Goal: Complete application form

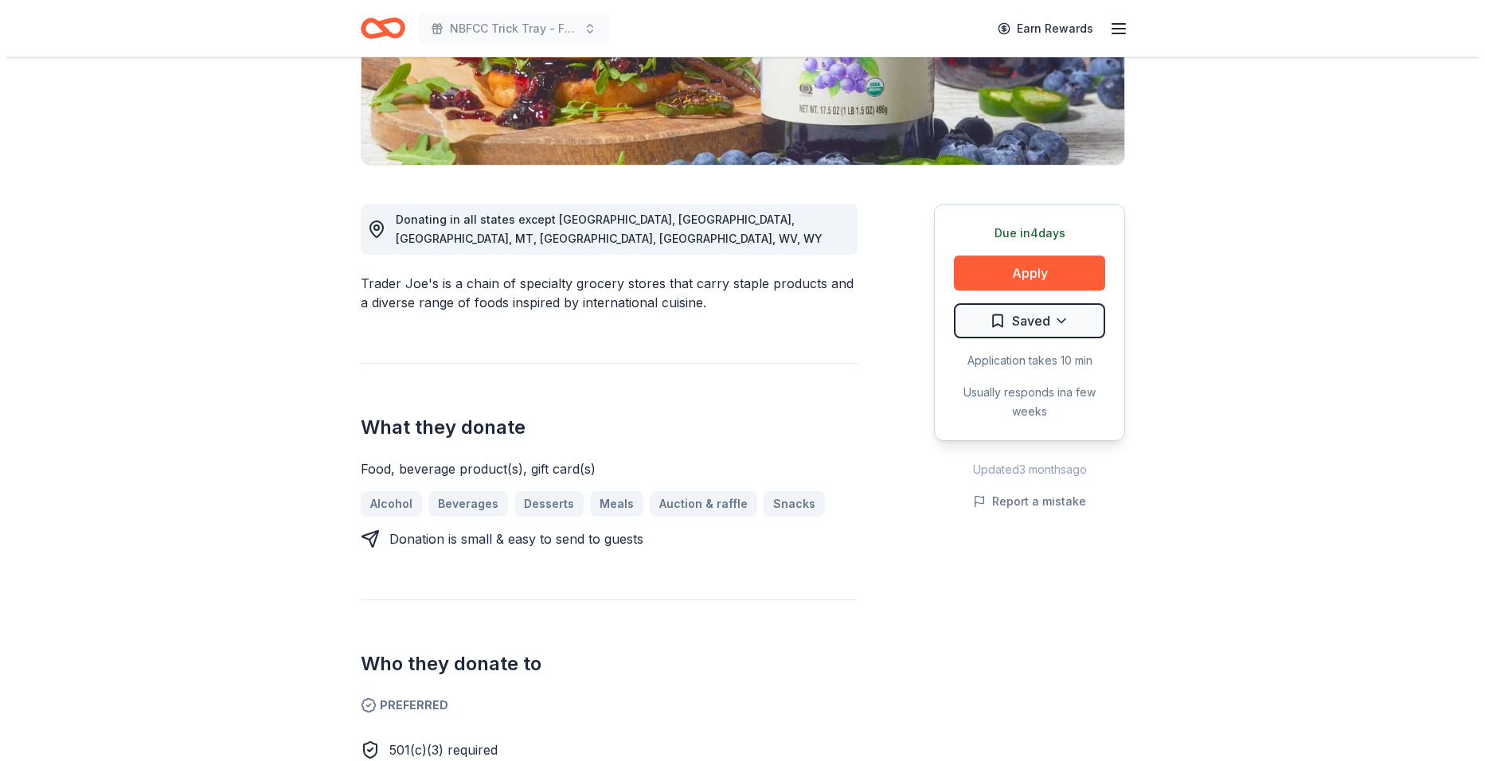
scroll to position [213, 0]
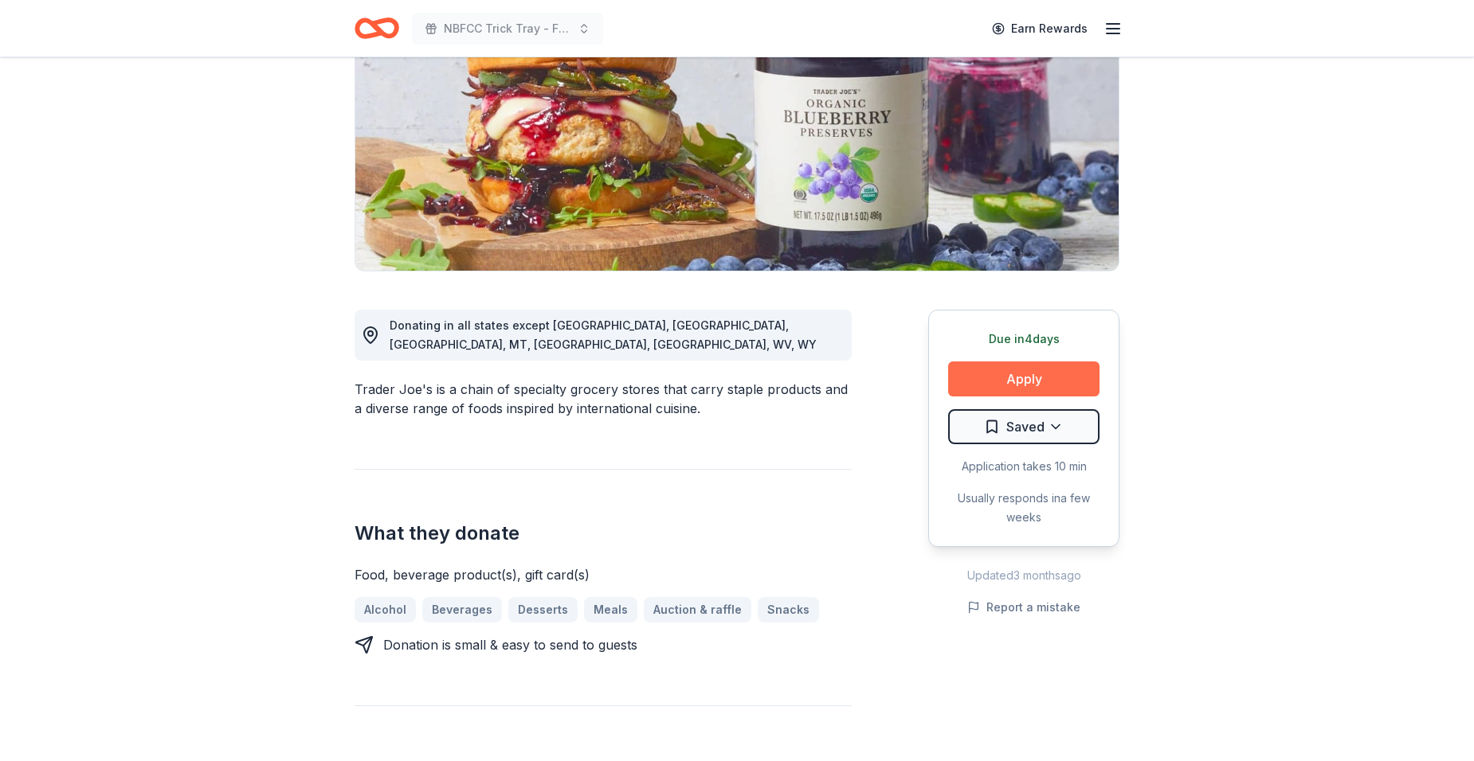
click at [980, 373] on button "Apply" at bounding box center [1023, 379] width 151 height 35
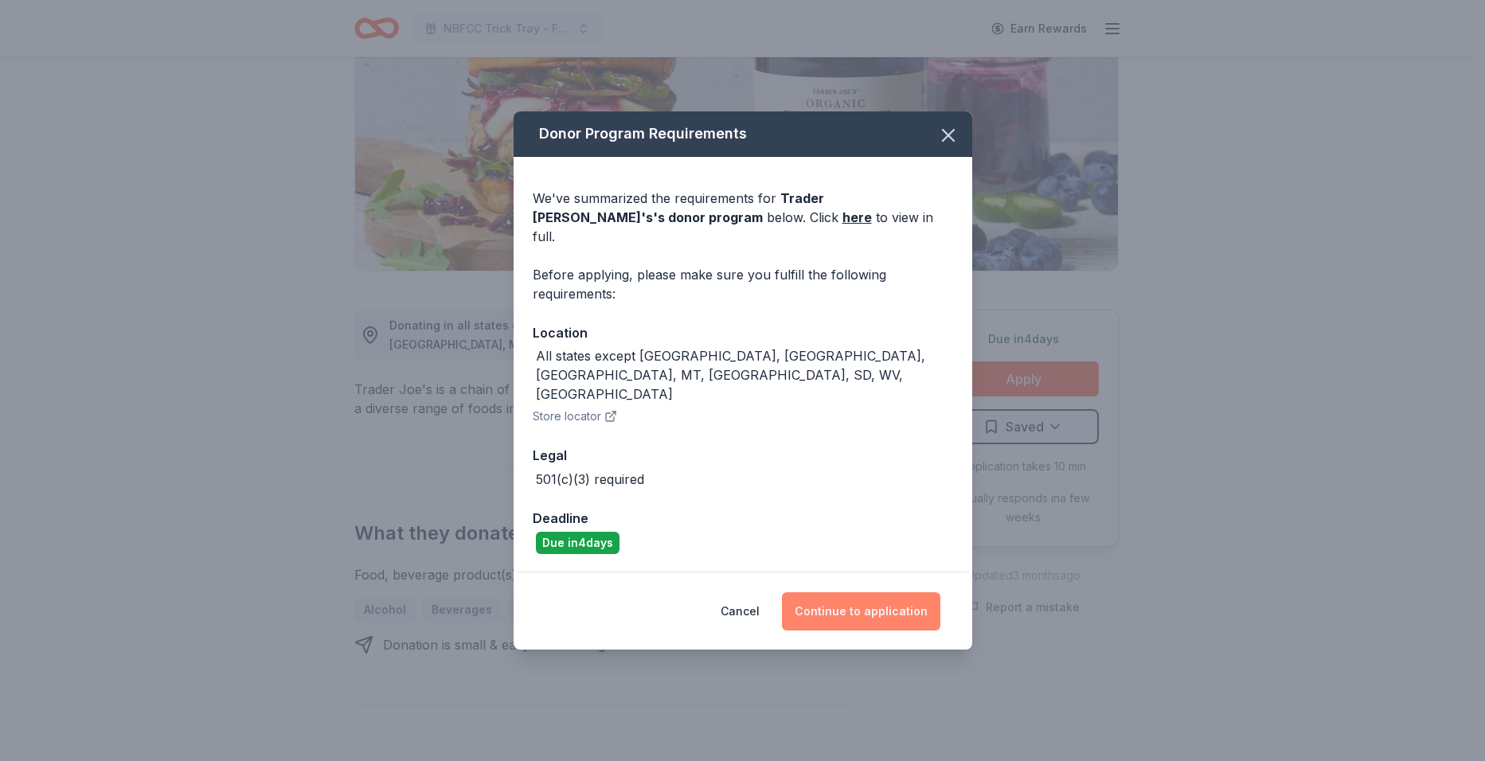
click at [888, 593] on button "Continue to application" at bounding box center [861, 612] width 159 height 38
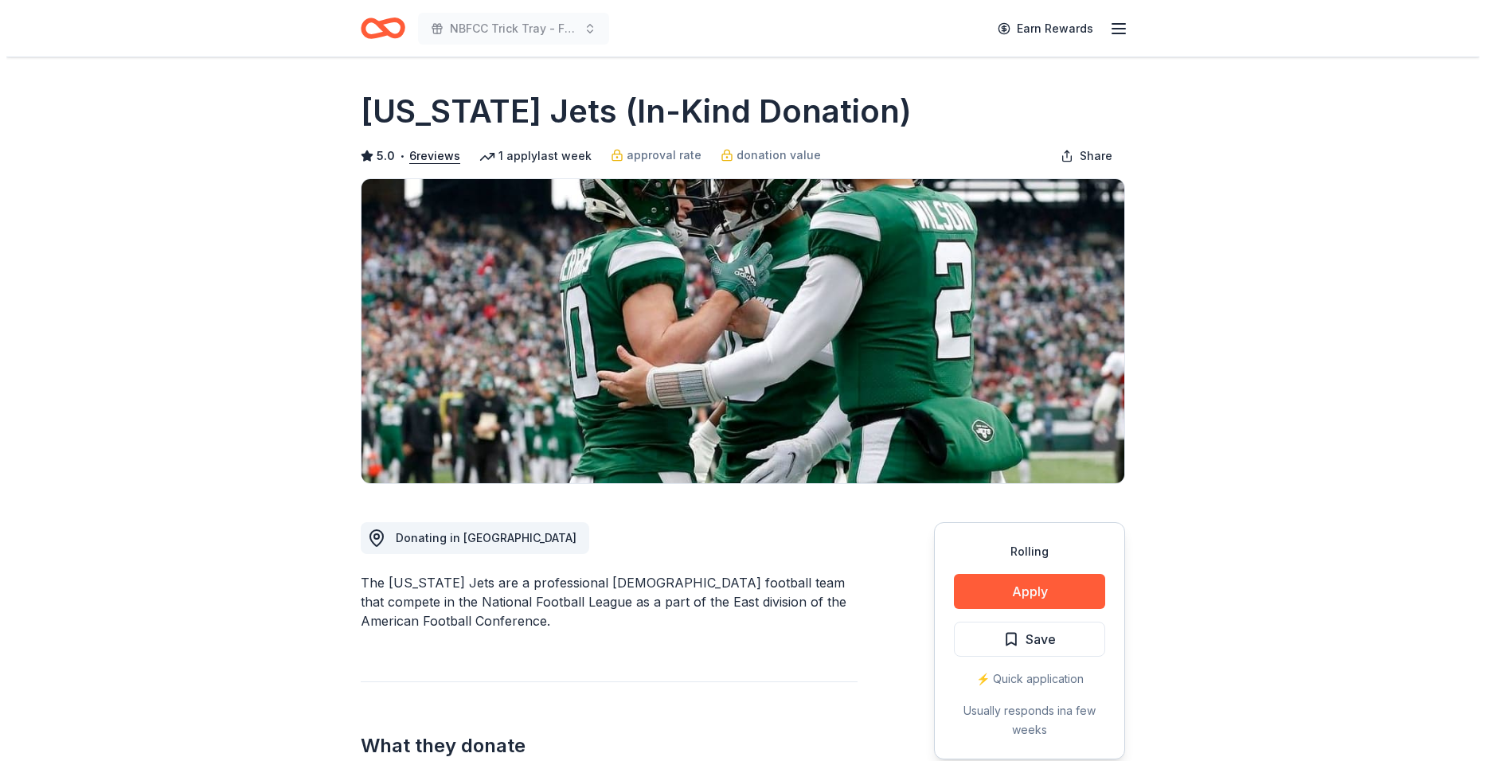
scroll to position [213, 0]
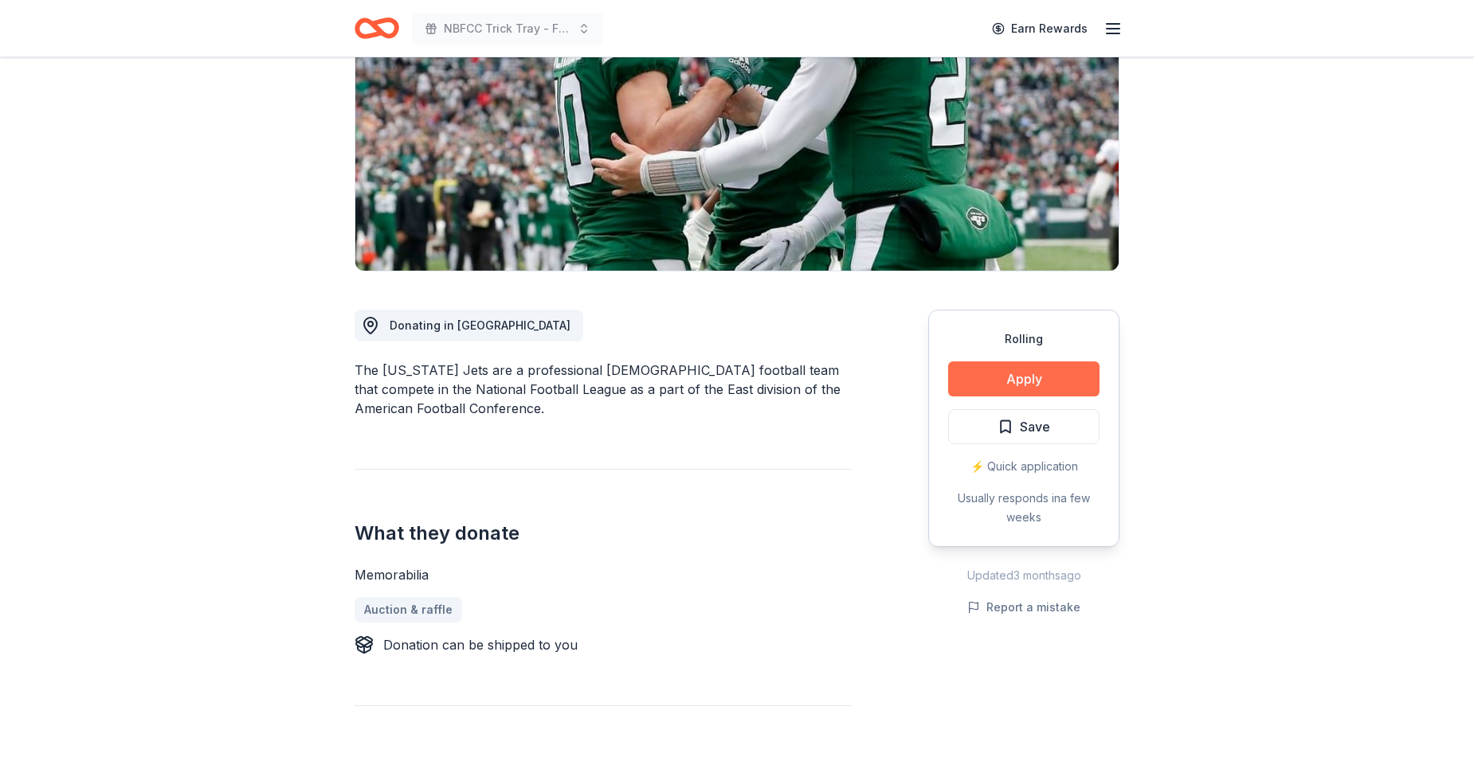
click at [1017, 378] on button "Apply" at bounding box center [1023, 379] width 151 height 35
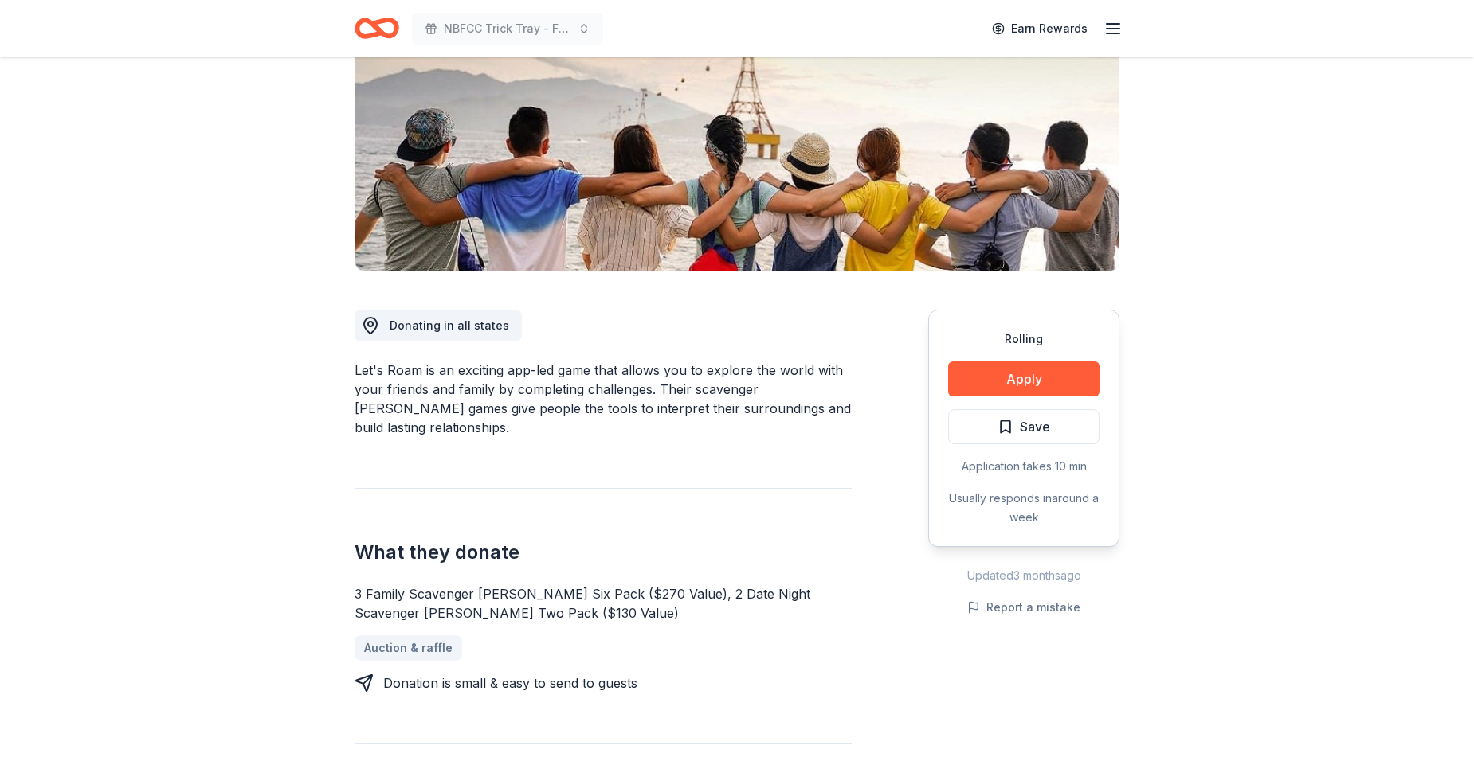
scroll to position [319, 0]
